Goal: Task Accomplishment & Management: Manage account settings

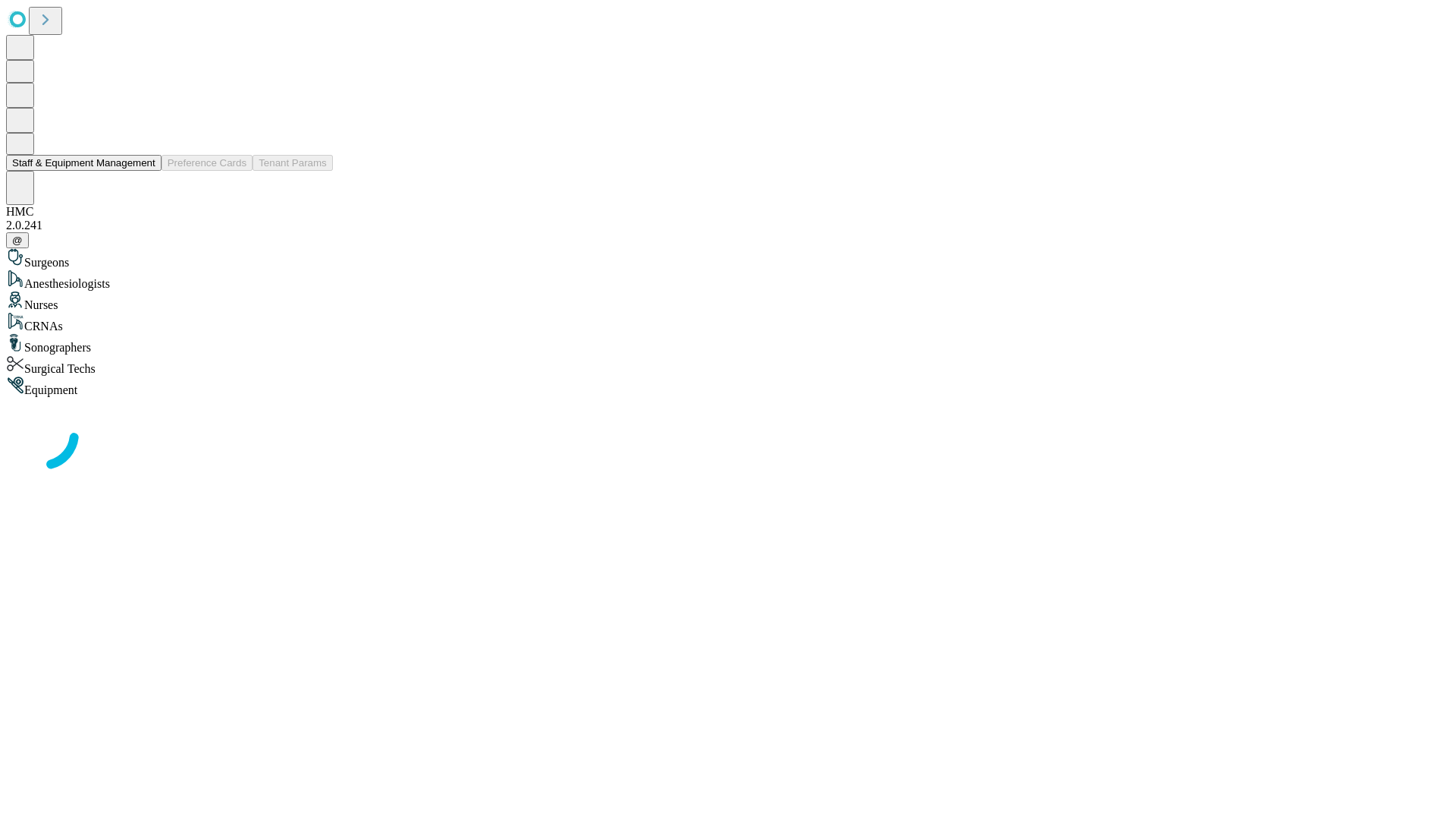
click at [145, 171] on button "Staff & Equipment Management" at bounding box center [83, 162] width 156 height 16
